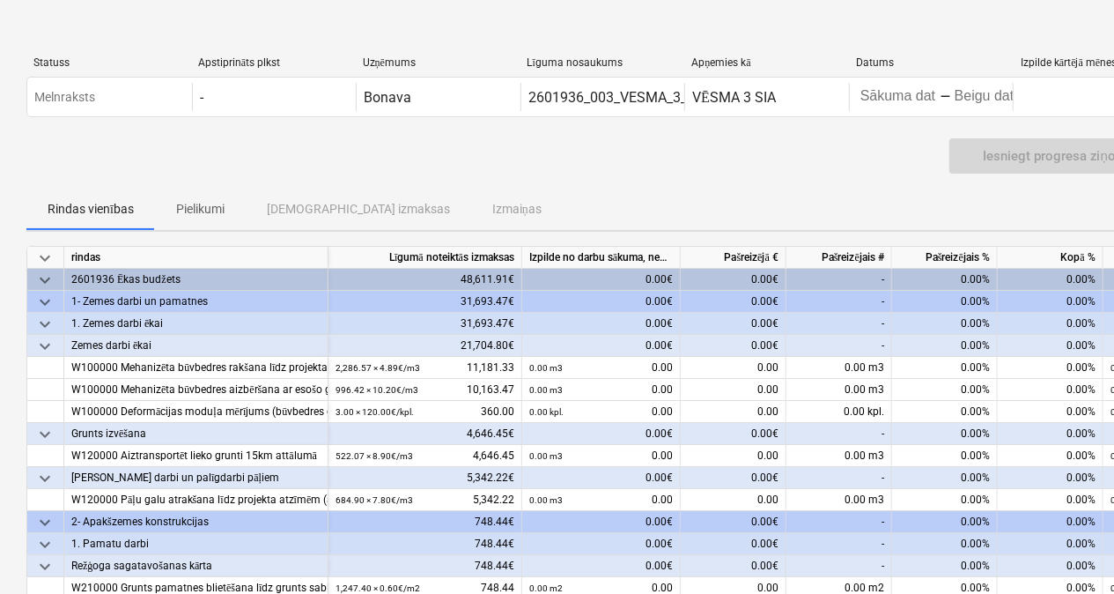
click at [399, 273] on div "48,611.91€" at bounding box center [426, 280] width 194 height 22
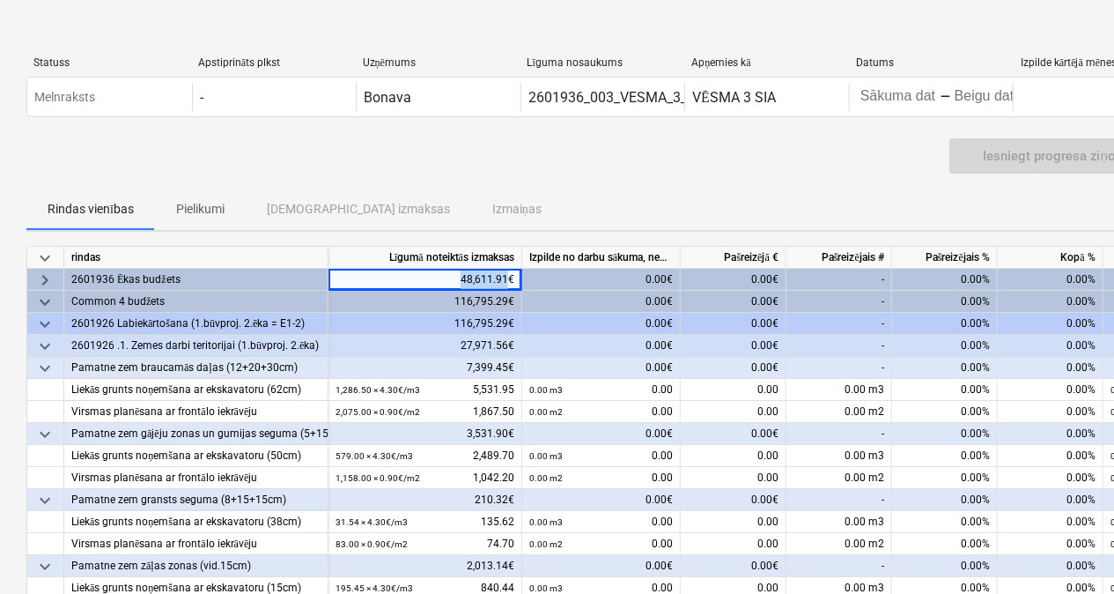
click at [399, 273] on div "48,611.91€" at bounding box center [426, 280] width 194 height 22
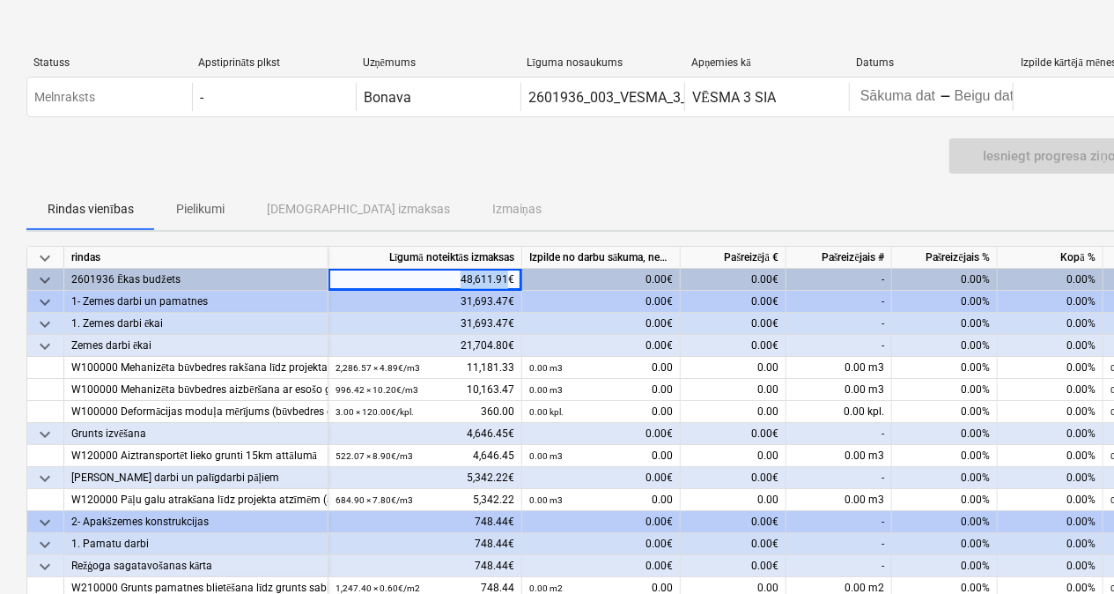
click at [399, 273] on div "48,611.91€" at bounding box center [426, 280] width 194 height 22
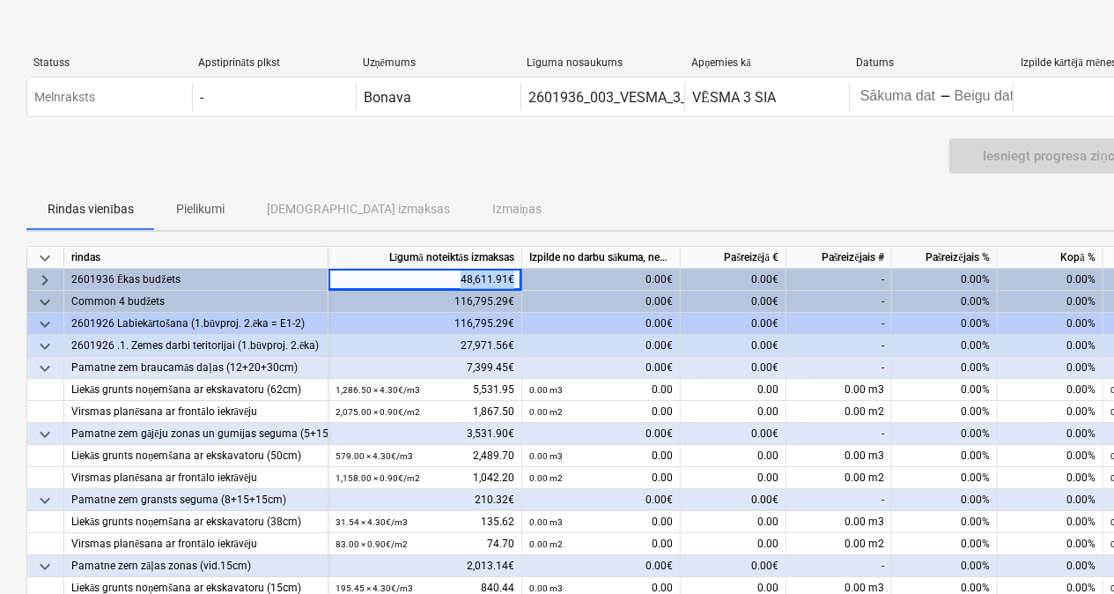
click at [399, 273] on div "48,611.91€" at bounding box center [426, 280] width 194 height 22
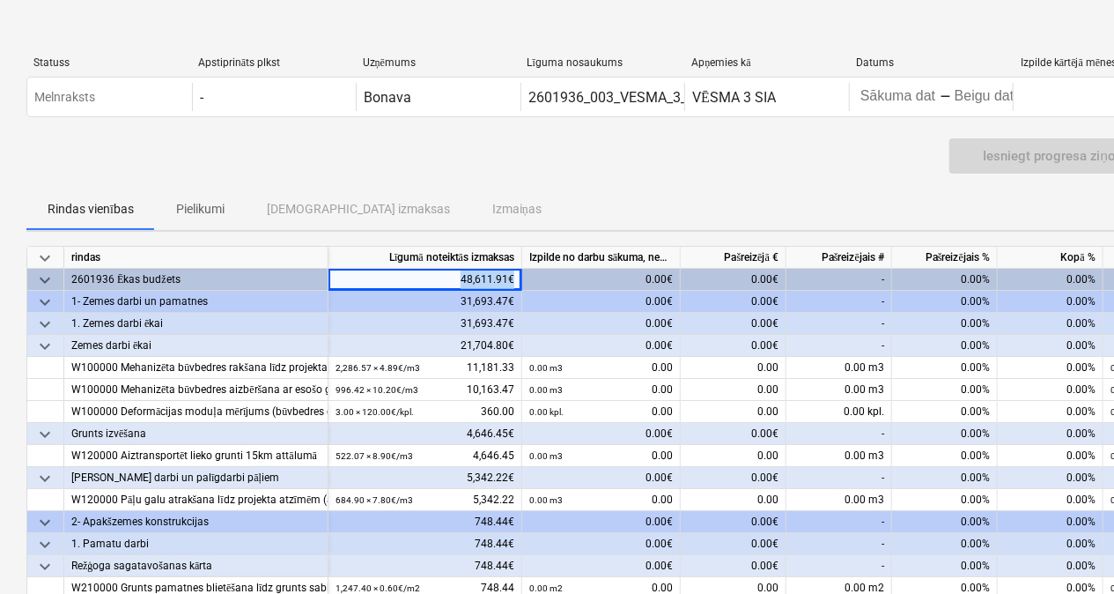
click at [399, 273] on div "48,611.91€" at bounding box center [426, 280] width 194 height 22
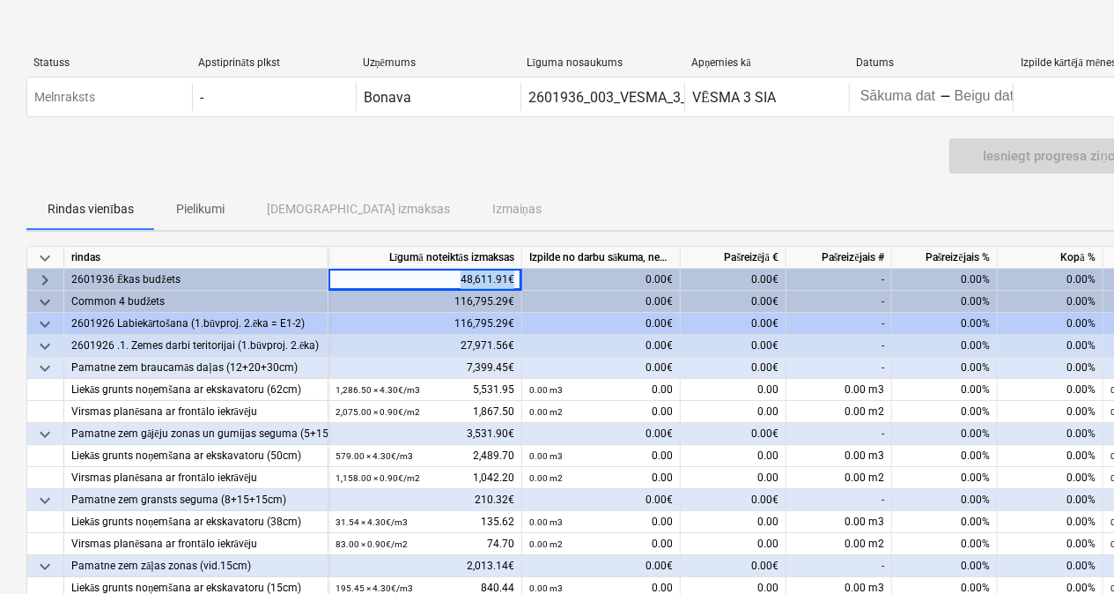
click at [399, 273] on div "48,611.91€" at bounding box center [426, 280] width 194 height 22
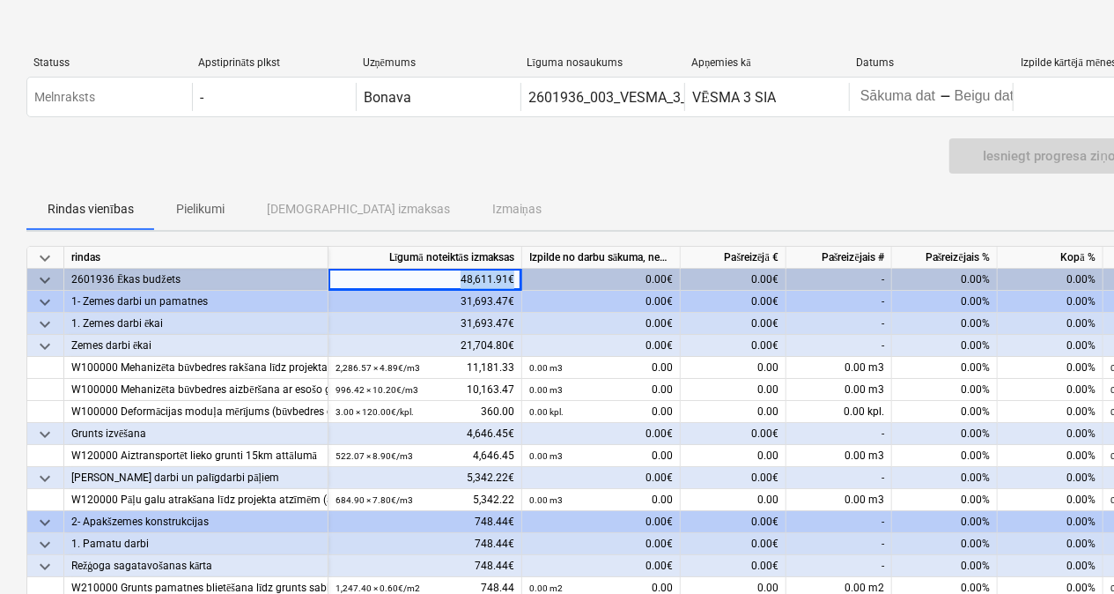
click at [399, 273] on div "48,611.91€" at bounding box center [426, 280] width 194 height 22
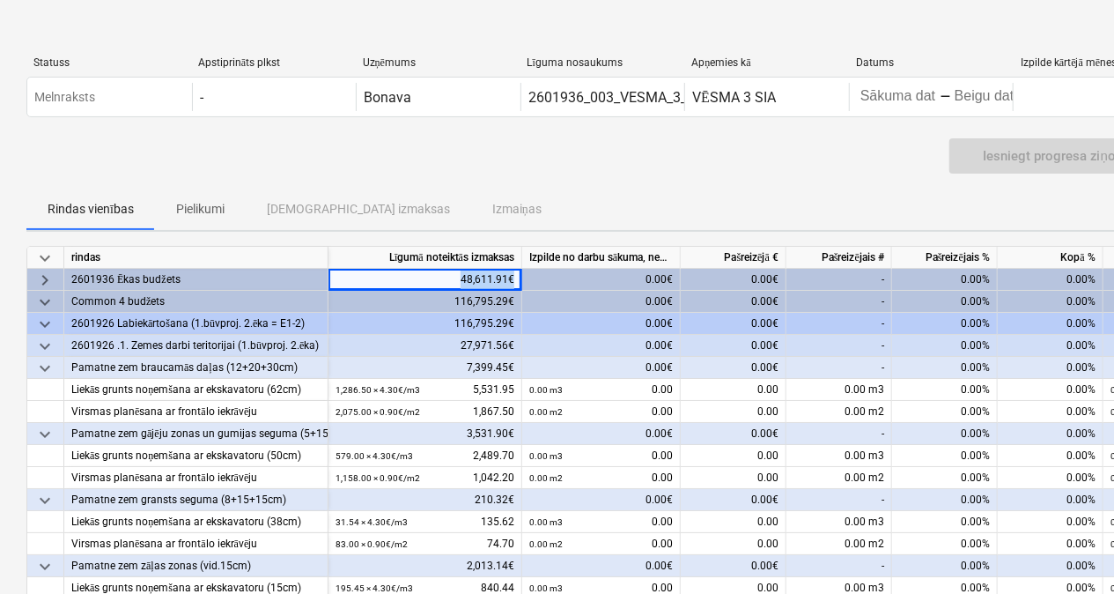
click at [399, 273] on div "48,611.91€" at bounding box center [426, 280] width 194 height 22
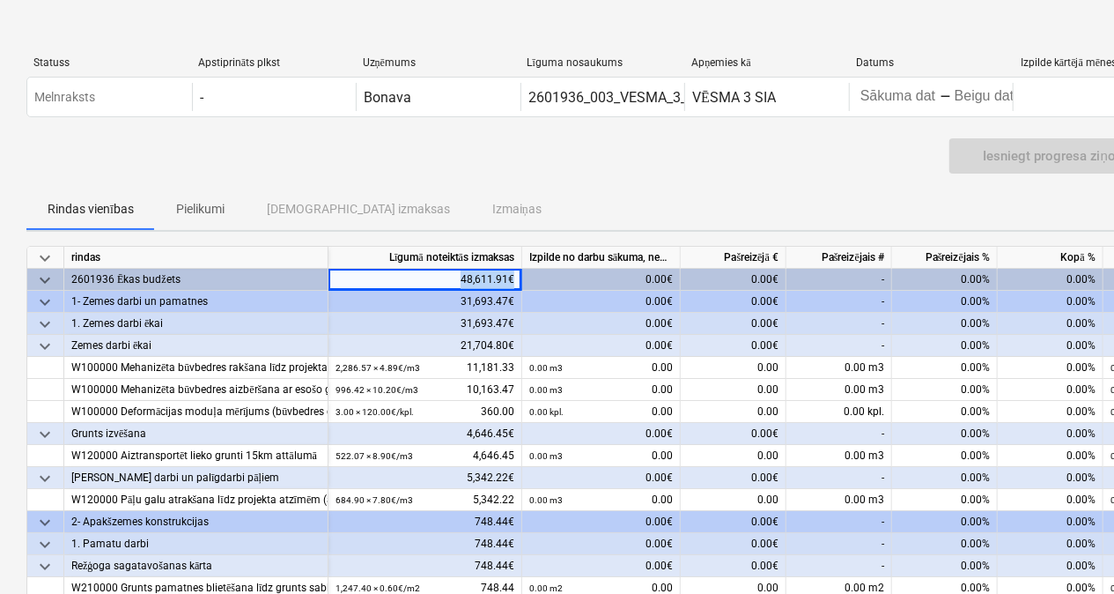
click at [399, 273] on div "48,611.91€" at bounding box center [426, 280] width 194 height 22
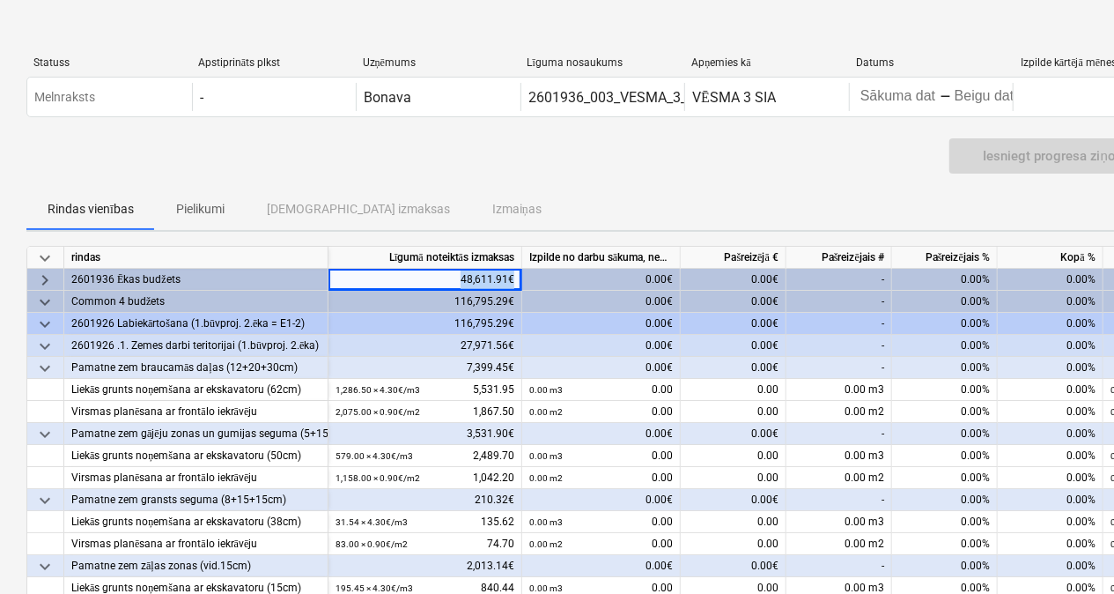
click at [399, 273] on div "48,611.91€" at bounding box center [426, 280] width 194 height 22
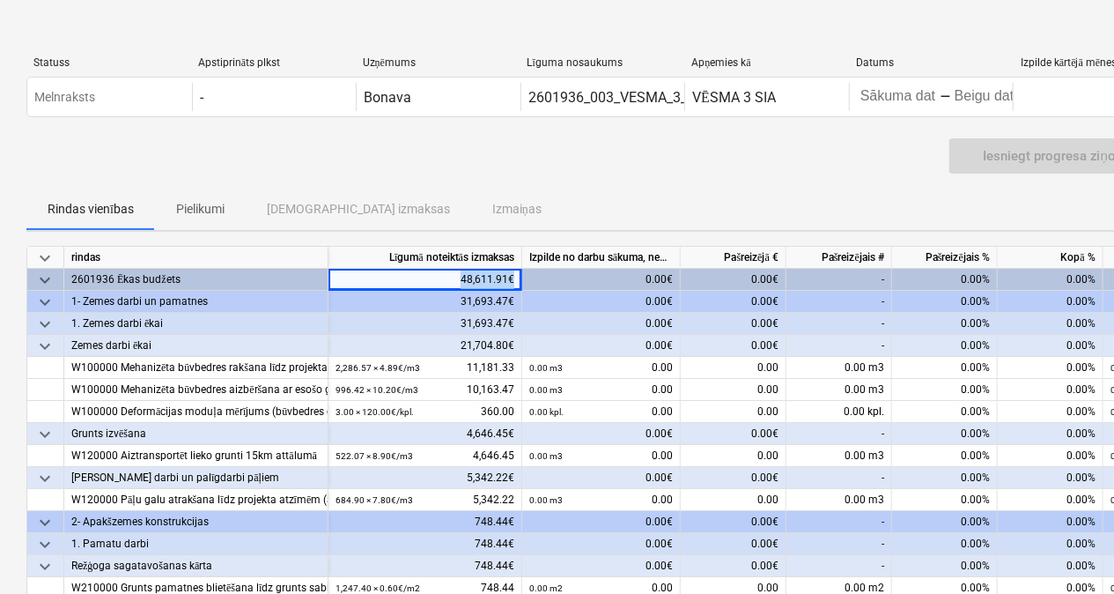
click at [399, 273] on div "48,611.91€" at bounding box center [426, 280] width 194 height 22
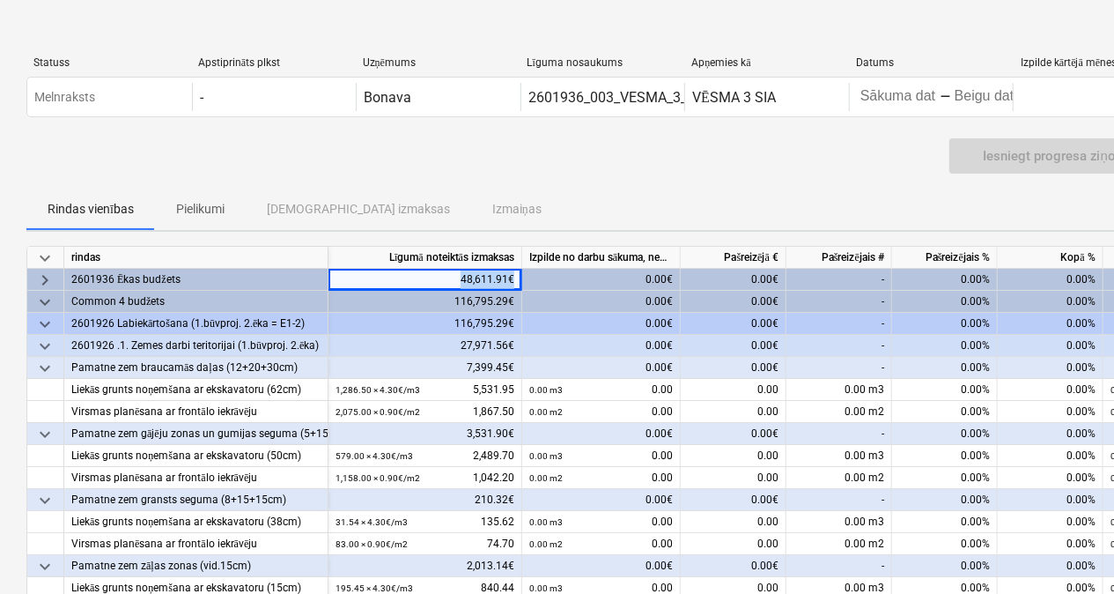
click at [399, 273] on div "48,611.91€" at bounding box center [426, 280] width 194 height 22
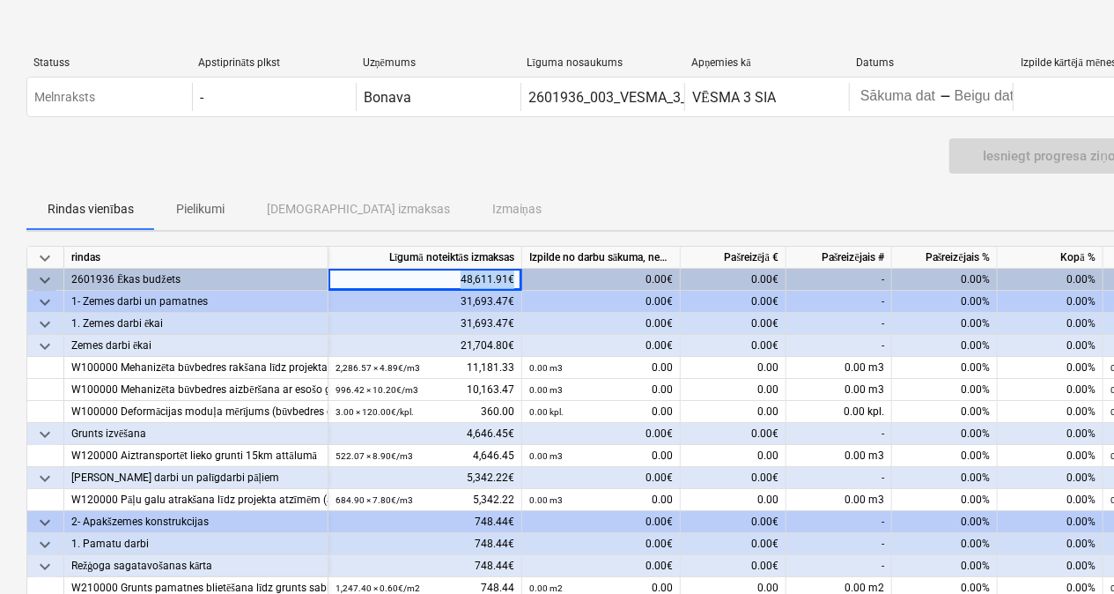
click at [399, 271] on div "48,611.91€" at bounding box center [426, 280] width 194 height 22
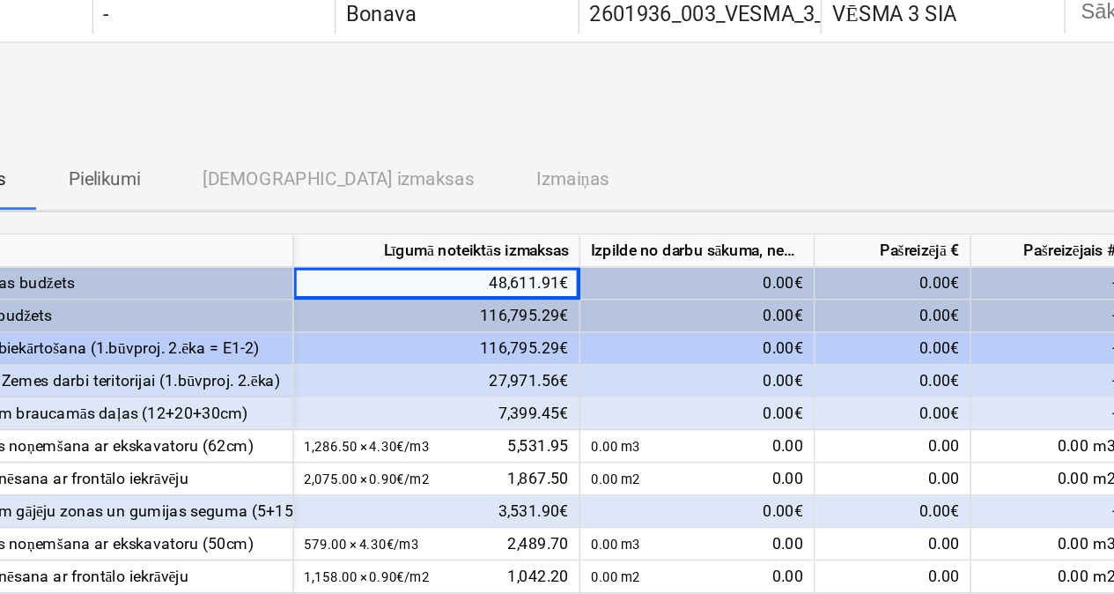
click at [390, 337] on div "27,971.56€" at bounding box center [426, 346] width 194 height 22
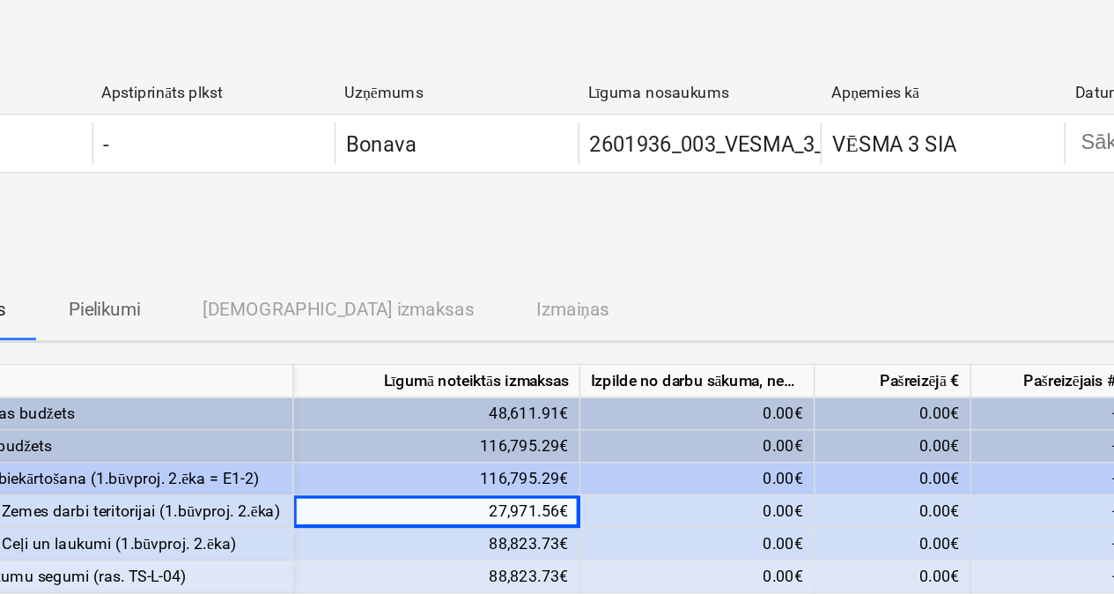
click at [235, 398] on div "Ceļu un laukumu segumi (ras. TS-L-04)" at bounding box center [195, 390] width 249 height 22
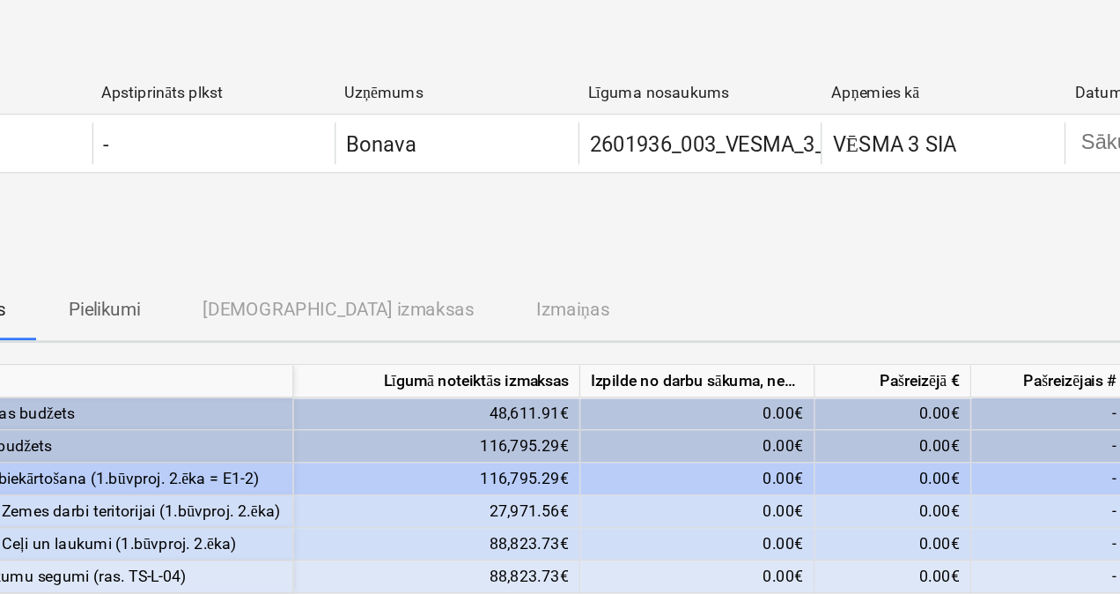
click at [148, 318] on div "2601926 Labiekārtošana (1.būvproj. 2.ēka = E1-2)" at bounding box center [195, 324] width 249 height 22
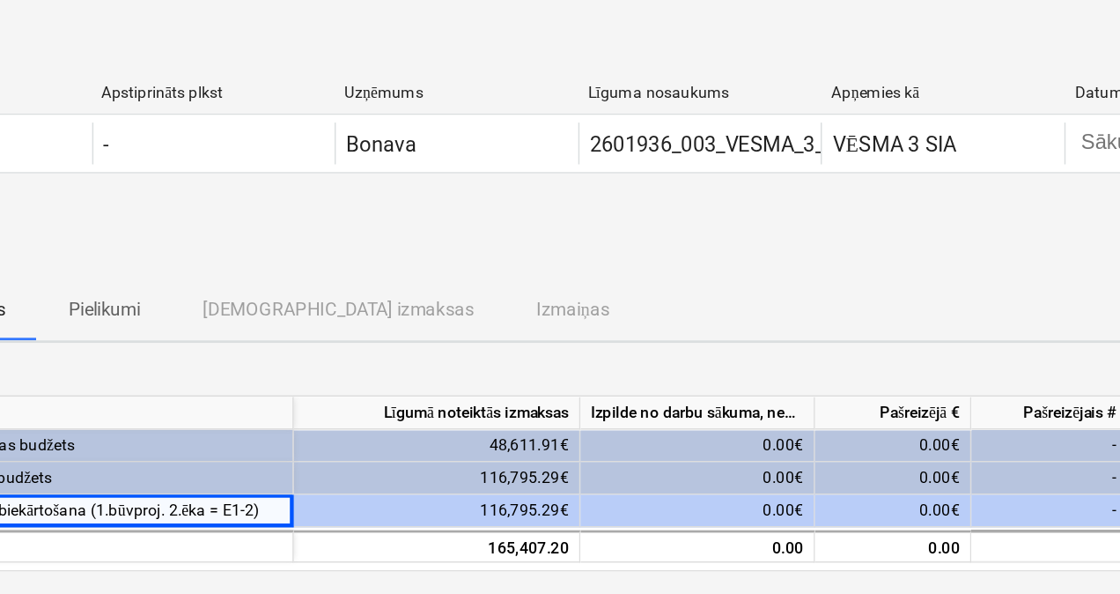
click at [141, 291] on div "2601936 Ēkas budžets" at bounding box center [195, 301] width 249 height 22
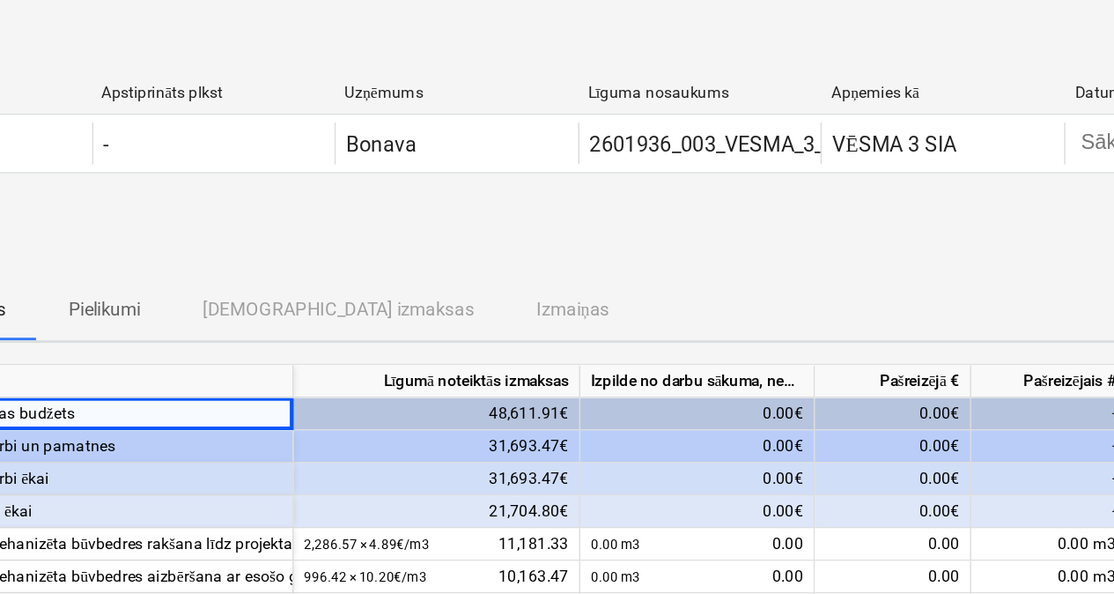
click at [134, 284] on div "2601936 Ēkas budžets" at bounding box center [195, 280] width 249 height 22
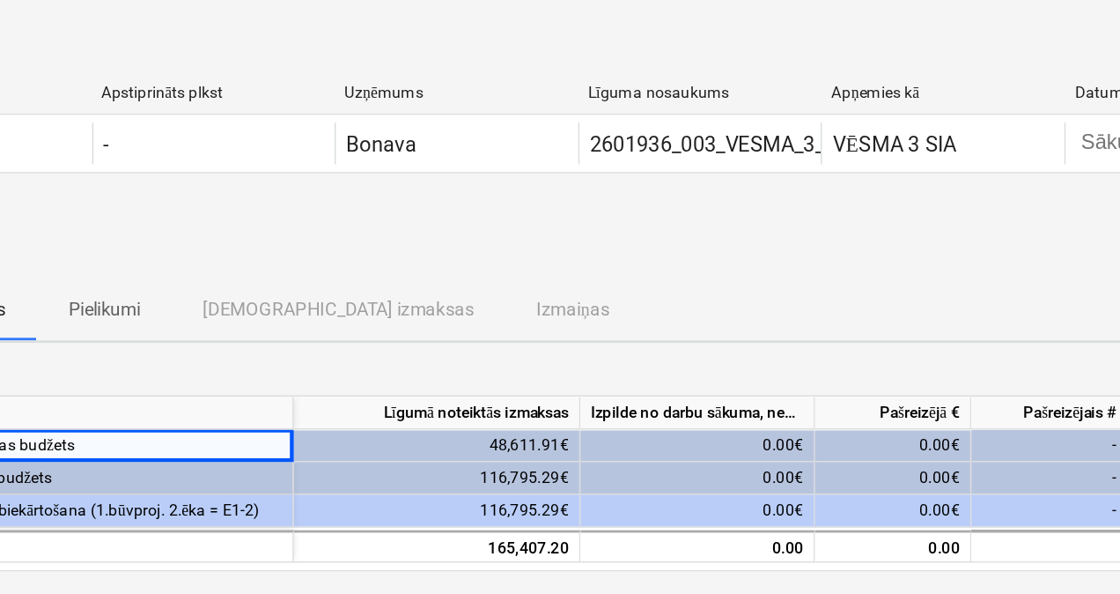
click at [287, 134] on div "Statuss Apstiprināts plkst Uzņēmums Līguma nosaukums Apņemies kā Datums Izpilde…" at bounding box center [602, 90] width 1152 height 96
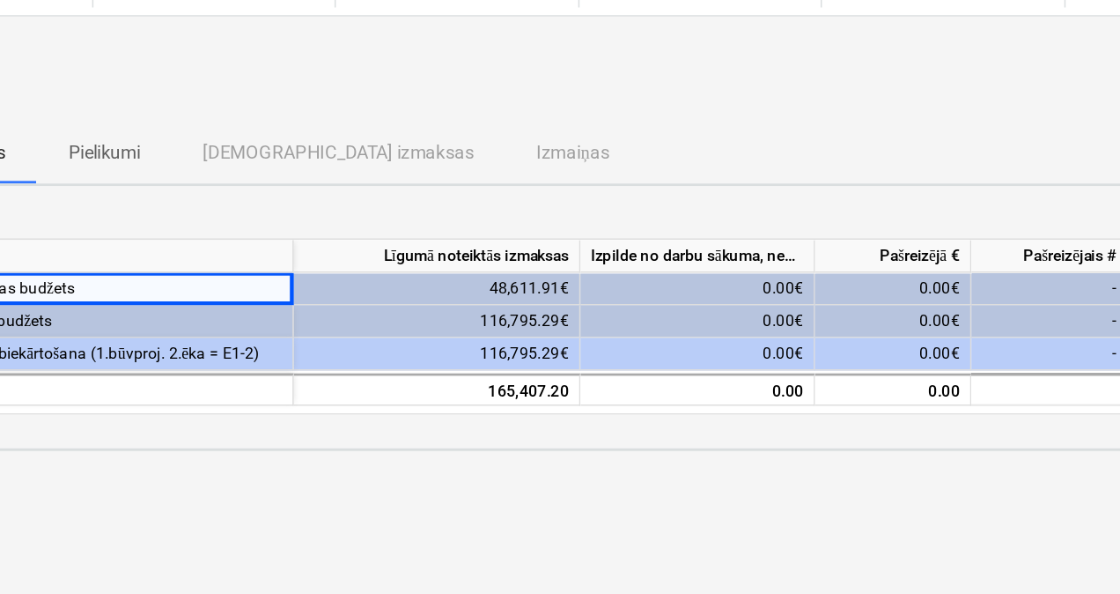
click at [161, 303] on div "2601936 Ēkas budžets" at bounding box center [195, 301] width 249 height 22
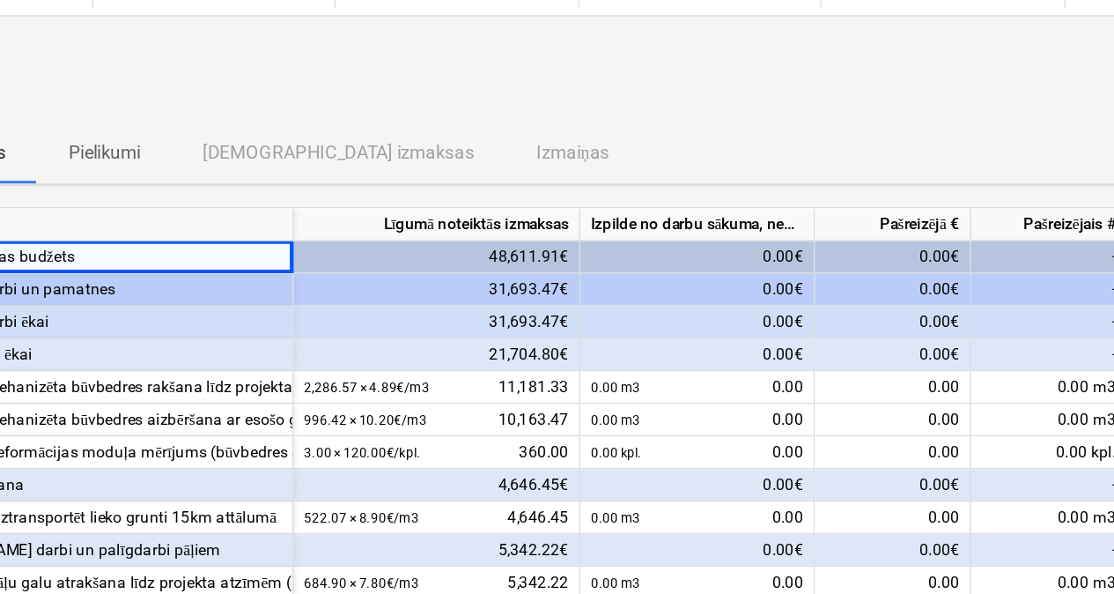
click at [161, 303] on div "1- Zemes darbi un pamatnes" at bounding box center [195, 302] width 249 height 22
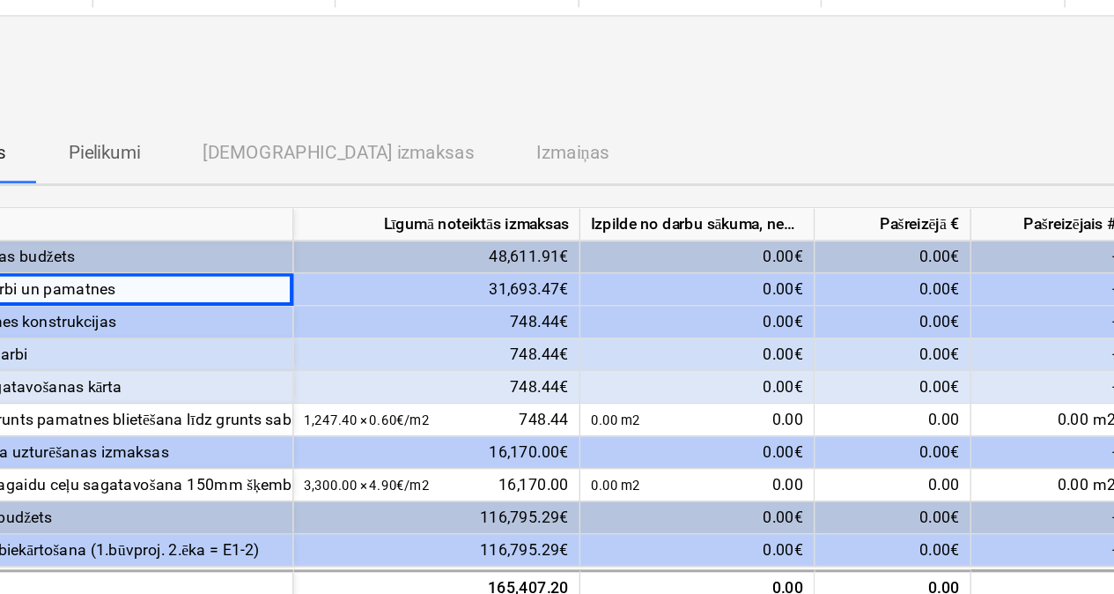
click at [138, 275] on div "2601936 Ēkas budžets" at bounding box center [195, 280] width 249 height 22
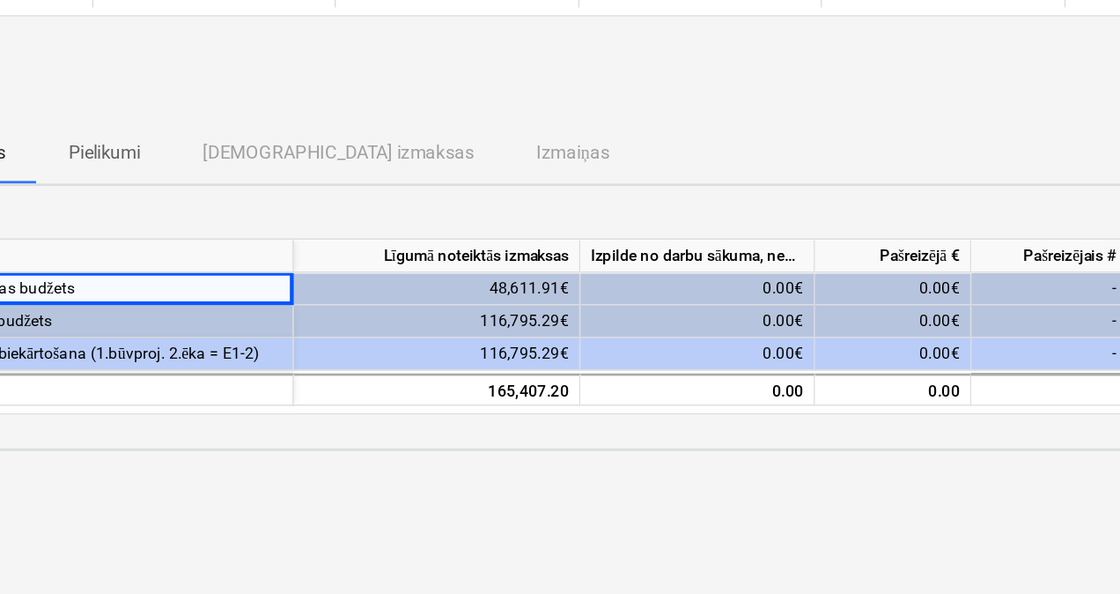
click at [138, 275] on div "rindas" at bounding box center [196, 279] width 264 height 22
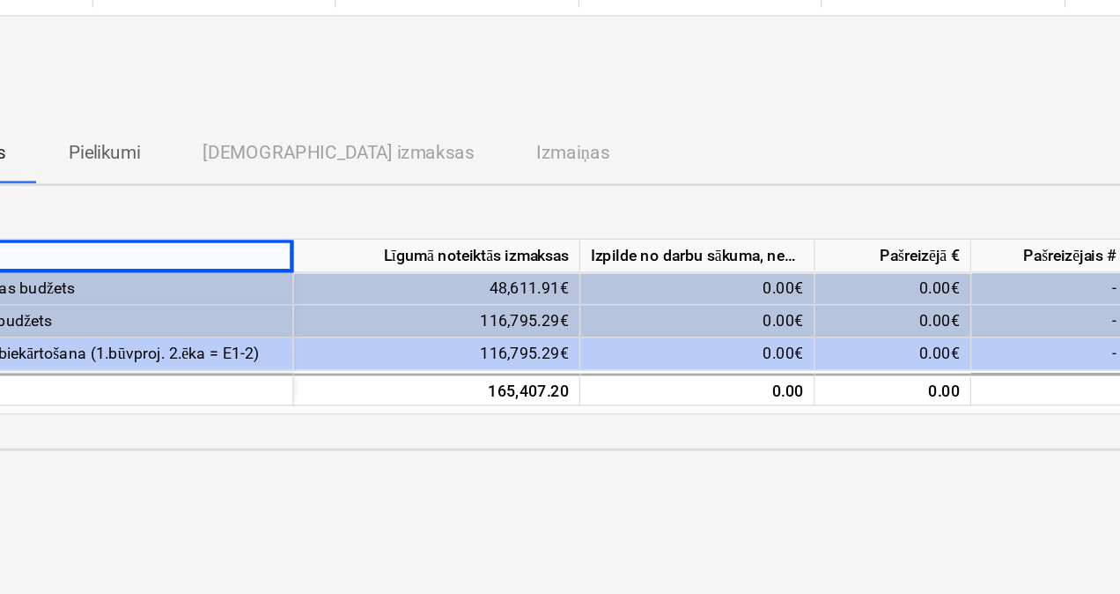
click at [132, 291] on div "2601936 Ēkas budžets" at bounding box center [195, 301] width 249 height 22
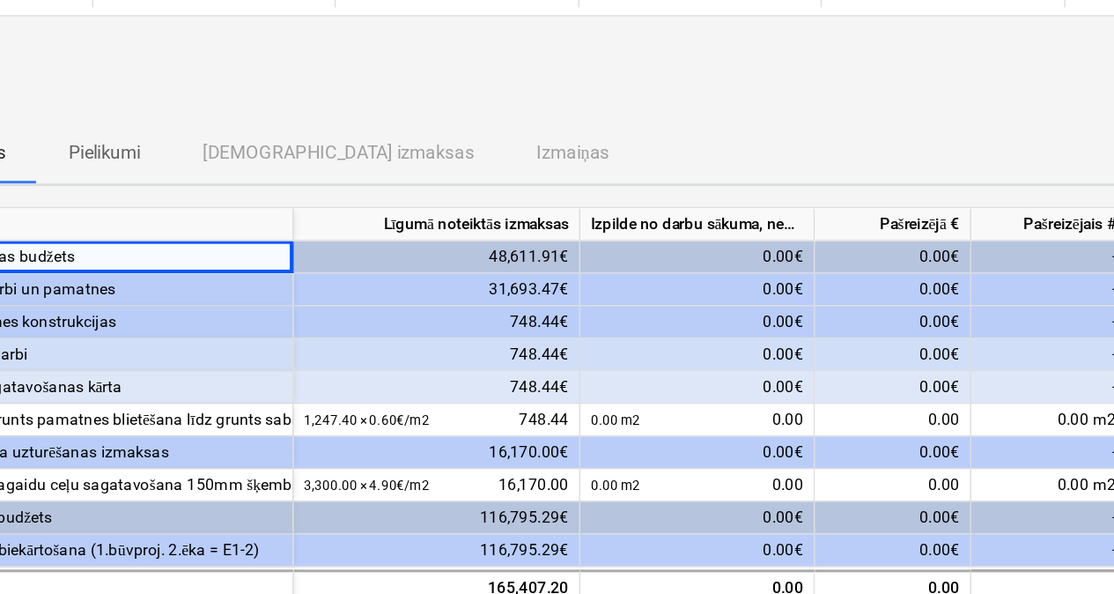
click at [155, 296] on div "1- Zemes darbi un pamatnes" at bounding box center [195, 302] width 249 height 22
